Goal: Book appointment/travel/reservation

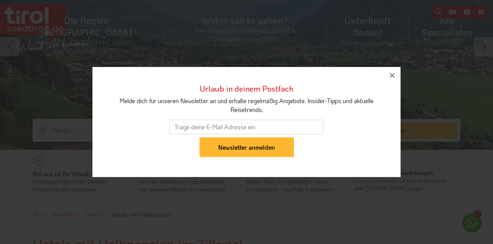
click at [389, 84] on button "button" at bounding box center [392, 75] width 17 height 17
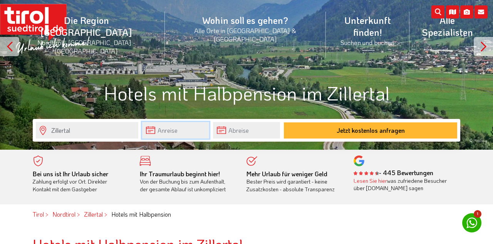
click at [186, 131] on input "text" at bounding box center [175, 130] width 67 height 17
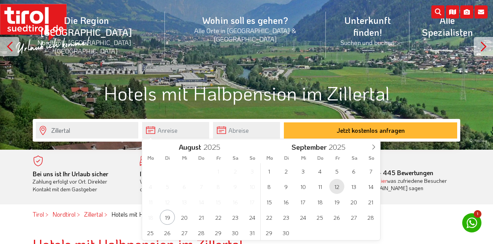
click at [337, 189] on span "12" at bounding box center [337, 186] width 15 height 15
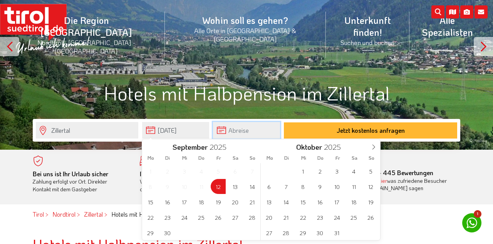
click at [254, 130] on input "text" at bounding box center [246, 130] width 67 height 17
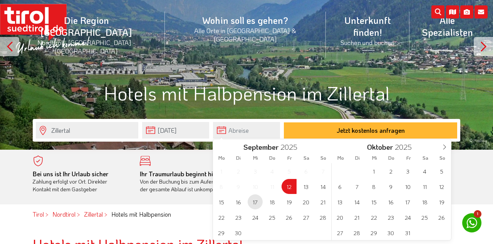
click at [257, 203] on span "17" at bounding box center [255, 202] width 15 height 15
type input "12-09-2025"
type input "17-09-2025"
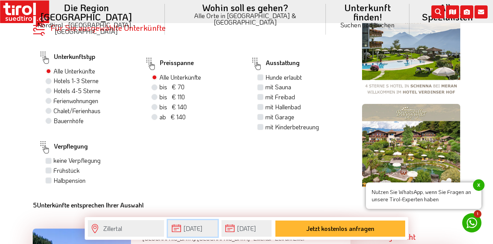
scroll to position [437, 0]
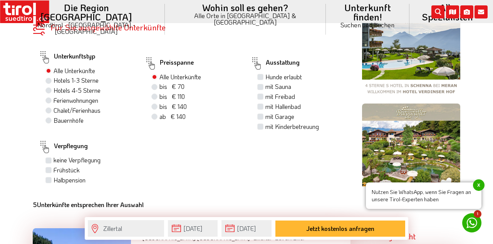
click at [54, 185] on label "Halbpension" at bounding box center [70, 180] width 32 height 8
click at [47, 183] on input "Halbpension" at bounding box center [49, 180] width 5 height 5
checkbox input "true"
click at [54, 85] on label "Hotels 1-3 Sterne 1" at bounding box center [77, 80] width 47 height 8
click at [49, 83] on input "Hotels 1-3 Sterne 1" at bounding box center [49, 80] width 5 height 5
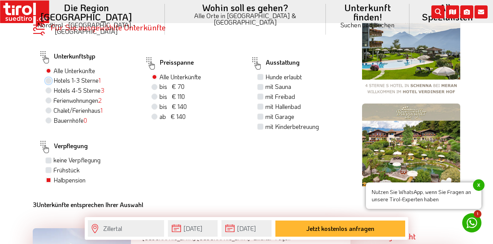
radio input "true"
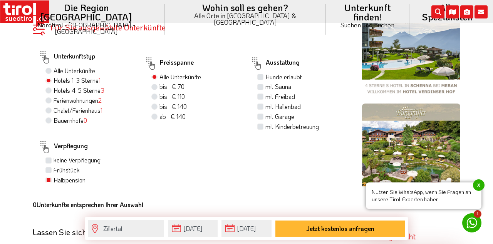
click at [56, 95] on label "Hotels 4-5 Sterne 3" at bounding box center [79, 90] width 51 height 8
click at [52, 93] on input "Hotels 4-5 Sterne 3" at bounding box center [49, 90] width 5 height 5
radio input "true"
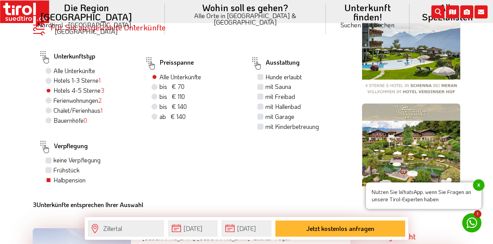
click at [54, 75] on label "Alle Unterkünfte" at bounding box center [75, 71] width 42 height 8
click at [50, 73] on input "Alle Unterkünfte" at bounding box center [49, 70] width 5 height 5
radio input "true"
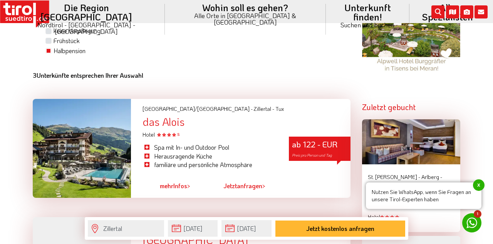
scroll to position [567, 0]
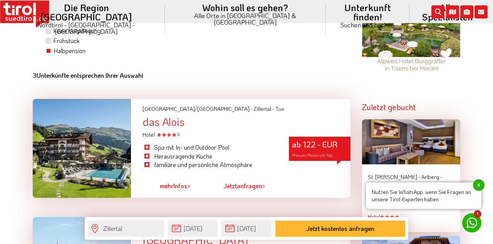
click at [178, 195] on link "mehr Infos >" at bounding box center [175, 187] width 30 height 18
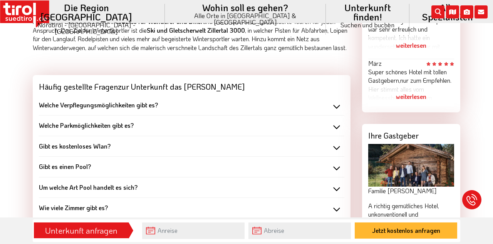
scroll to position [644, 0]
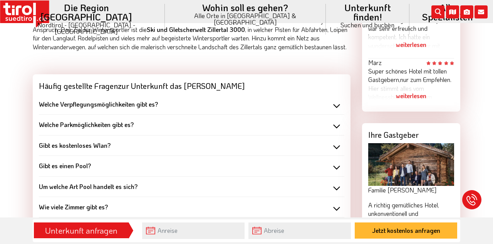
click at [340, 129] on div "Welche Parkmöglichkeiten gibt es?" at bounding box center [192, 125] width 306 height 8
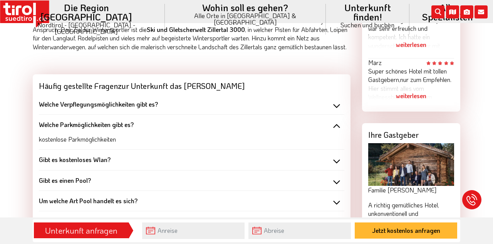
click at [340, 129] on div "Welche Parkmöglichkeiten gibt es?" at bounding box center [192, 125] width 306 height 8
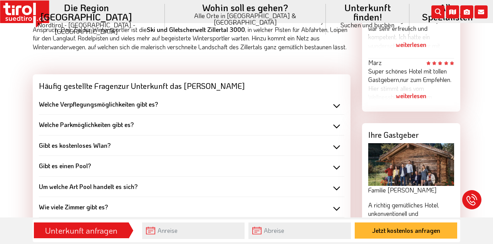
click at [339, 170] on div "Gibt es einen Pool?" at bounding box center [192, 166] width 306 height 8
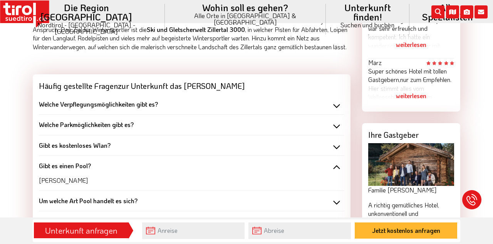
click at [339, 180] on div "[PERSON_NAME]" at bounding box center [192, 178] width 306 height 14
click at [339, 170] on div "Gibt es einen Pool?" at bounding box center [192, 166] width 306 height 8
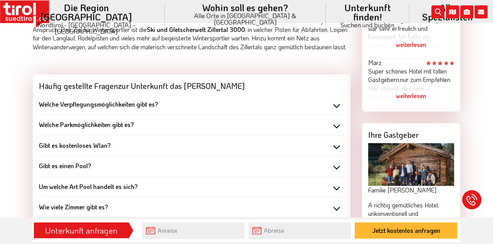
click at [338, 212] on div "Wie viele Zimmer gibt es?" at bounding box center [192, 207] width 306 height 8
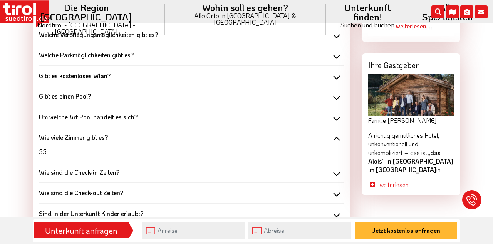
scroll to position [714, 0]
click at [341, 141] on div "Wie viele Zimmer gibt es?" at bounding box center [192, 137] width 306 height 8
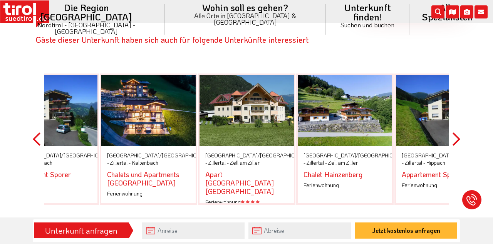
scroll to position [1324, 0]
